Goal: Transaction & Acquisition: Obtain resource

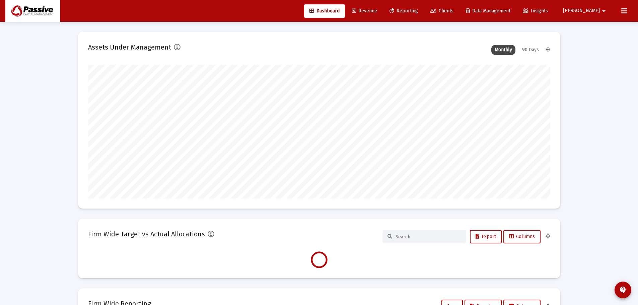
scroll to position [134, 249]
type input "[DATE]"
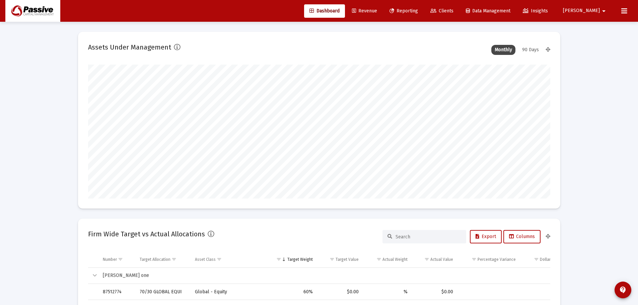
click at [418, 9] on span "Reporting" at bounding box center [404, 11] width 28 height 6
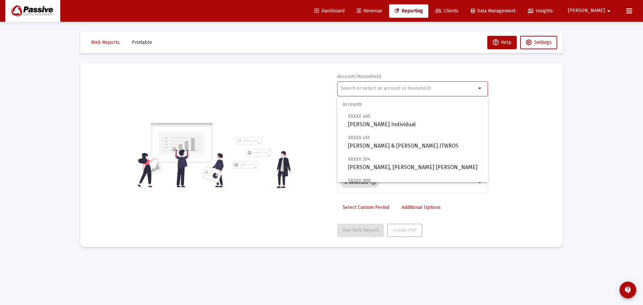
click at [387, 86] on input "text" at bounding box center [409, 88] width 136 height 5
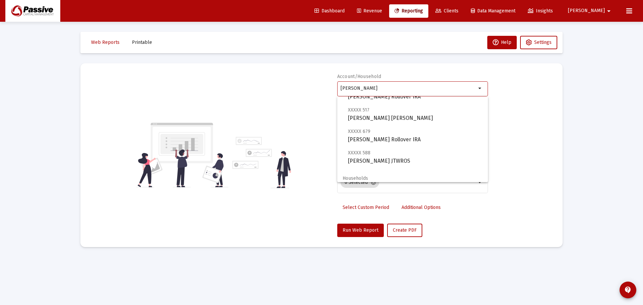
scroll to position [48, 0]
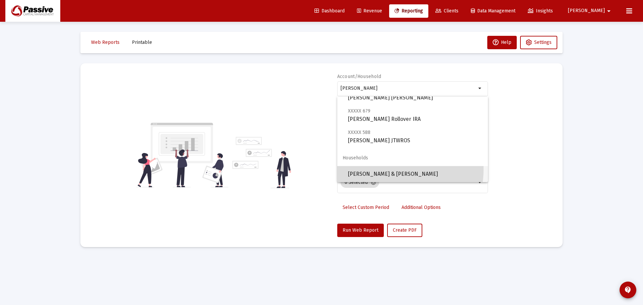
click at [384, 169] on span "[PERSON_NAME] & [PERSON_NAME]" at bounding box center [415, 174] width 135 height 16
type input "[PERSON_NAME] & [PERSON_NAME]"
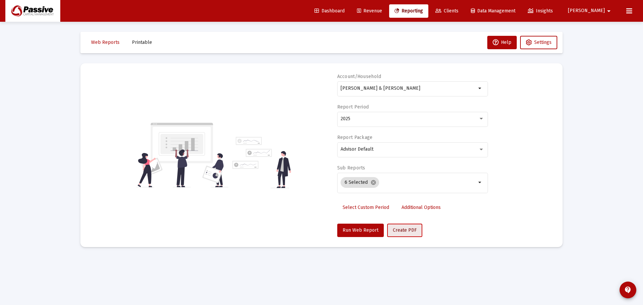
click at [398, 227] on span "Create PDF" at bounding box center [405, 230] width 24 height 6
click at [146, 40] on span "Printable" at bounding box center [142, 43] width 20 height 6
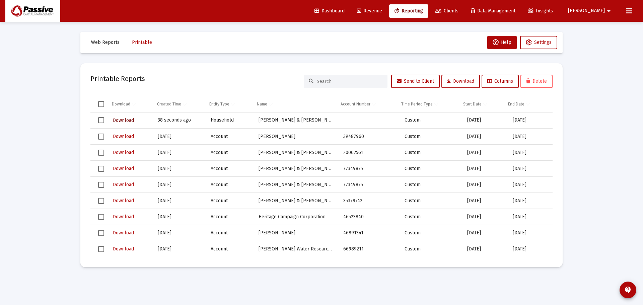
click at [122, 121] on span "Download" at bounding box center [123, 121] width 21 height 6
click at [110, 43] on span "Web Reports" at bounding box center [105, 43] width 28 height 6
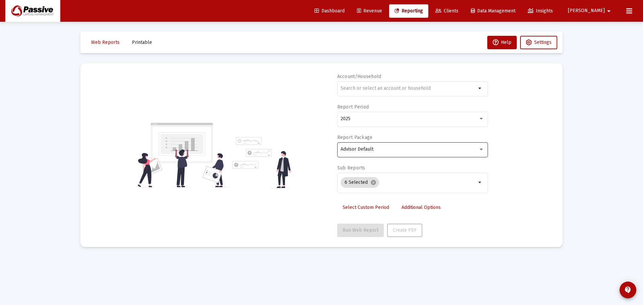
click at [379, 151] on div "Advisor Default" at bounding box center [410, 149] width 138 height 5
click at [378, 151] on span "Advisor Default" at bounding box center [413, 149] width 144 height 14
click at [389, 176] on div "6 Selected cancel" at bounding box center [408, 182] width 138 height 13
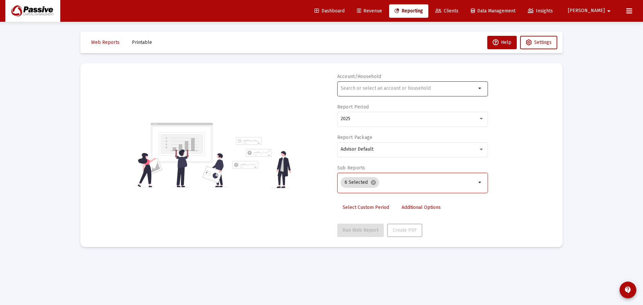
click at [391, 94] on div at bounding box center [409, 88] width 136 height 16
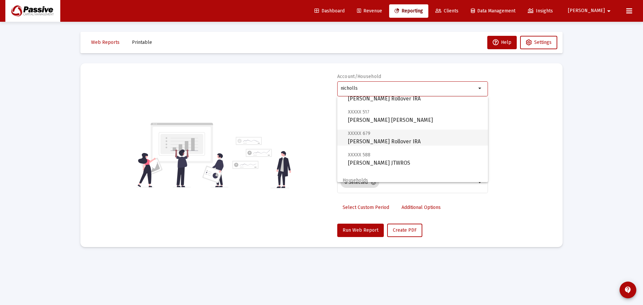
scroll to position [48, 0]
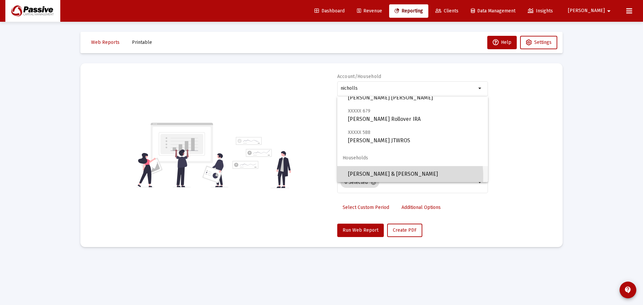
click at [379, 177] on span "[PERSON_NAME] & [PERSON_NAME]" at bounding box center [415, 174] width 135 height 16
type input "[PERSON_NAME] & [PERSON_NAME]"
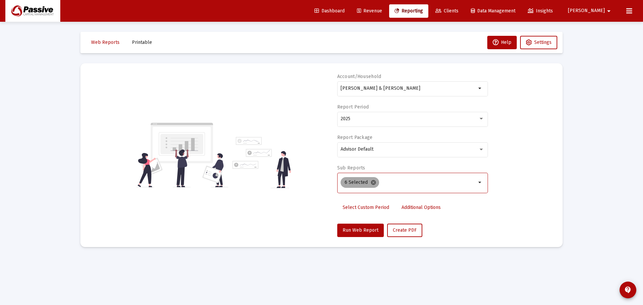
click at [374, 183] on mat-icon "cancel" at bounding box center [373, 183] width 6 height 6
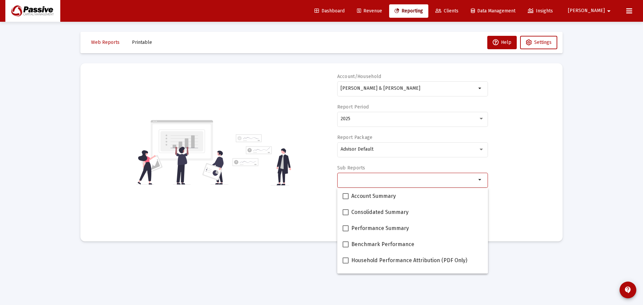
click at [386, 180] on input "Selection" at bounding box center [409, 179] width 136 height 5
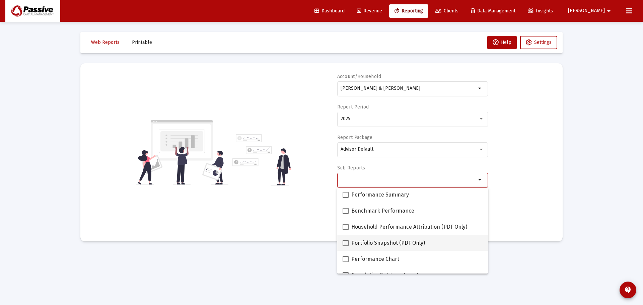
click at [356, 239] on span "Portfolio Snapshot (PDF Only)" at bounding box center [388, 243] width 74 height 8
click at [346, 246] on input "Portfolio Snapshot (PDF Only)" at bounding box center [345, 246] width 0 height 0
checkbox input "true"
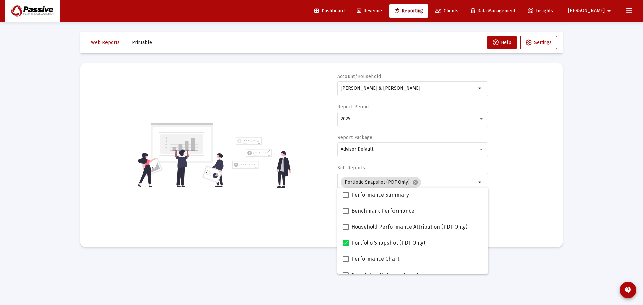
click at [554, 164] on mat-card "Account/Household [PERSON_NAME] & [PERSON_NAME] Household arrow_drop_down Repor…" at bounding box center [321, 155] width 482 height 184
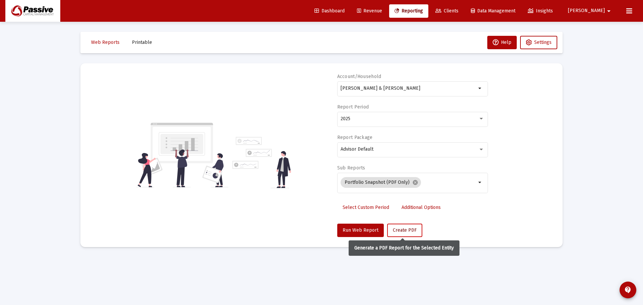
click at [393, 229] on span "Create PDF" at bounding box center [405, 230] width 24 height 6
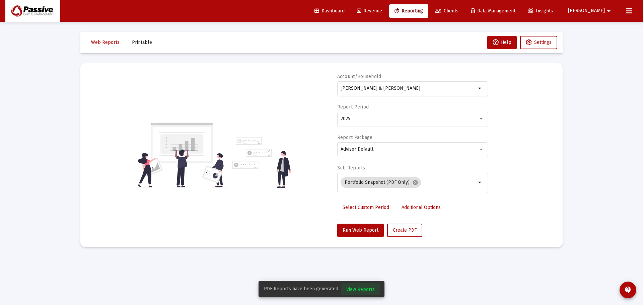
click at [359, 291] on span "View Reports" at bounding box center [360, 290] width 28 height 6
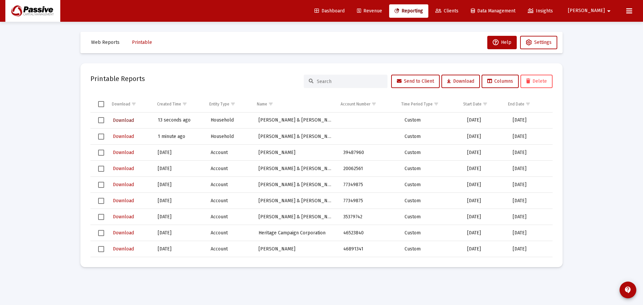
click at [128, 121] on span "Download" at bounding box center [123, 121] width 21 height 6
